Goal: Navigation & Orientation: Find specific page/section

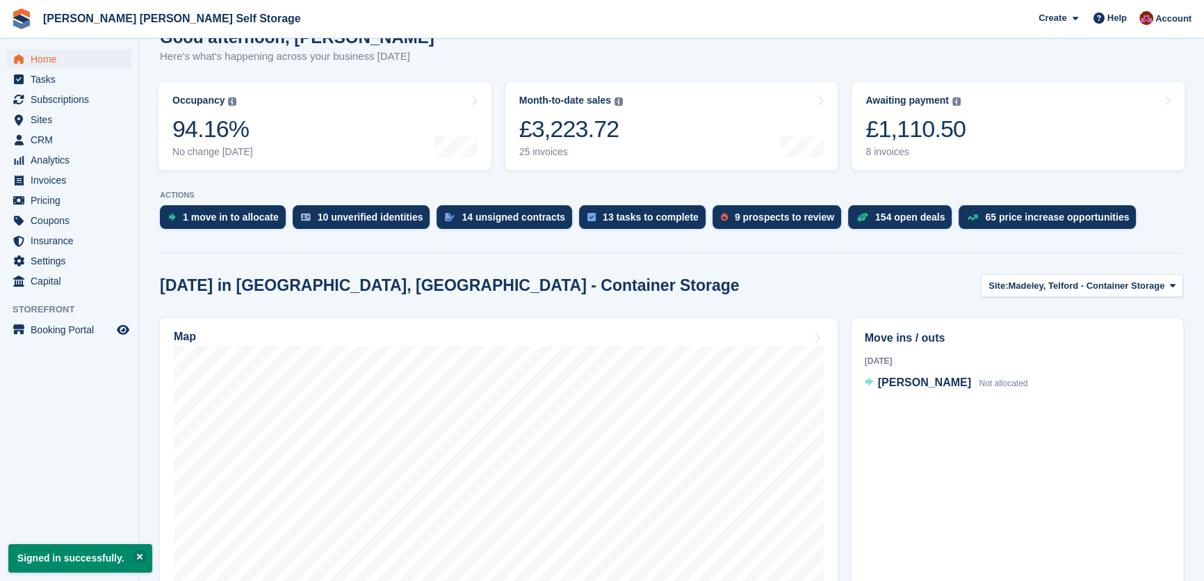
scroll to position [126, 0]
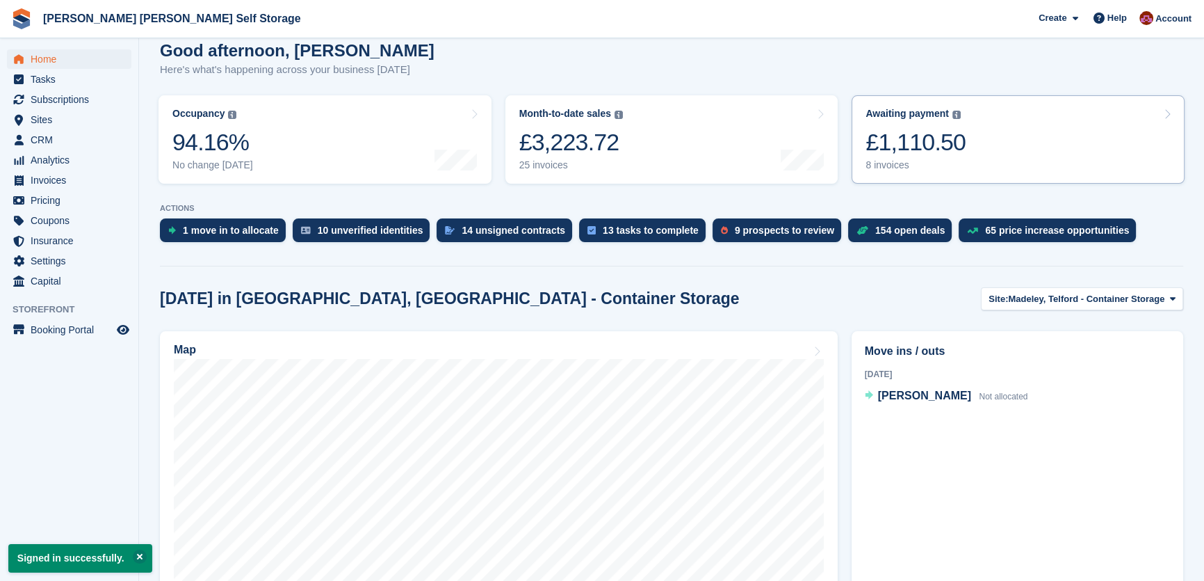
click at [917, 150] on div "£1,110.50" at bounding box center [916, 142] width 100 height 29
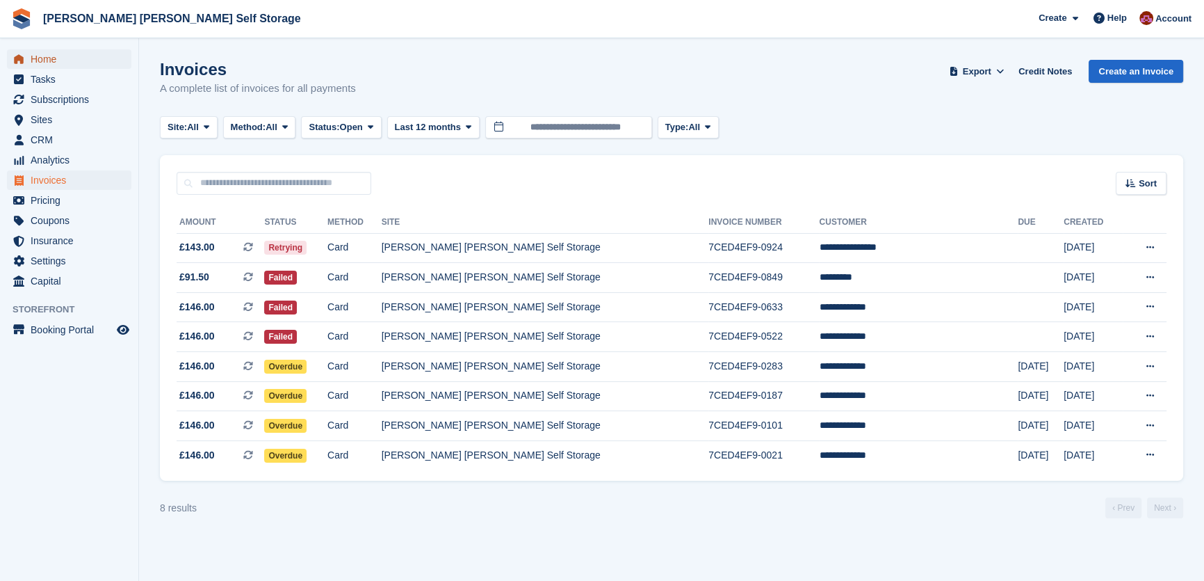
click at [66, 65] on span "Home" at bounding box center [72, 58] width 83 height 19
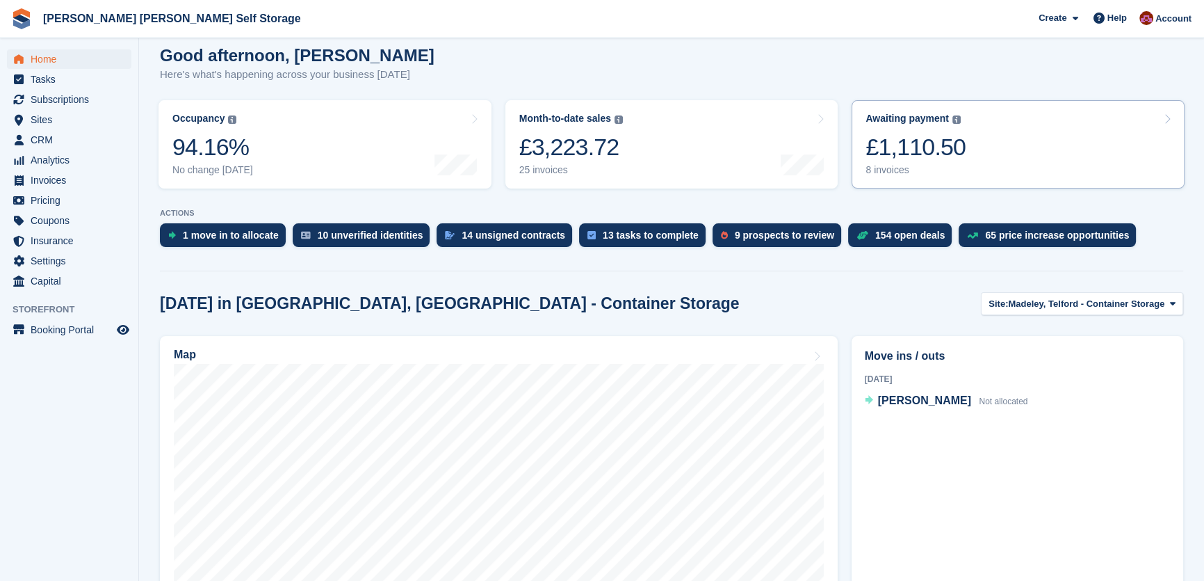
scroll to position [126, 0]
